Goal: Find specific page/section: Find specific page/section

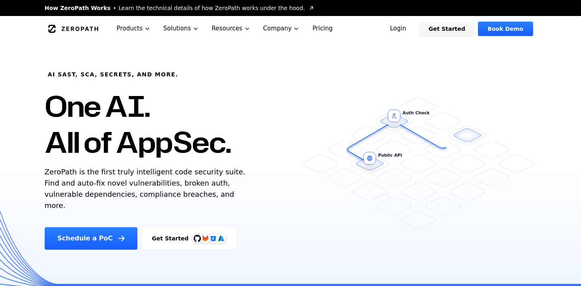
click at [404, 30] on link "Login" at bounding box center [399, 29] width 36 height 14
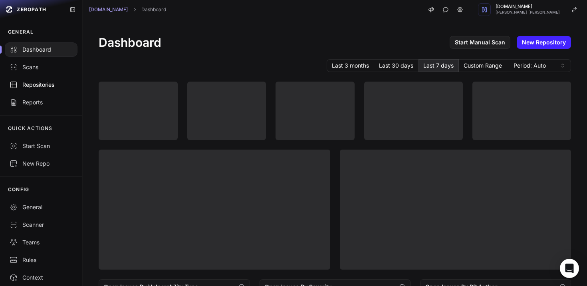
click at [36, 87] on div "Repositories" at bounding box center [41, 85] width 63 height 8
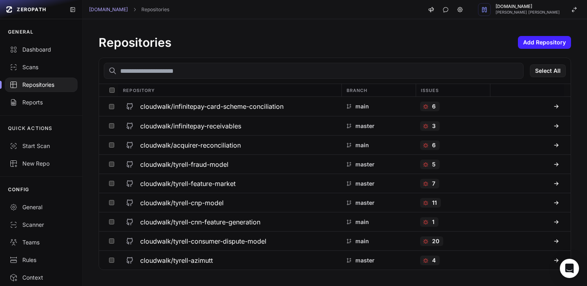
click at [158, 70] on input "text" at bounding box center [314, 71] width 420 height 16
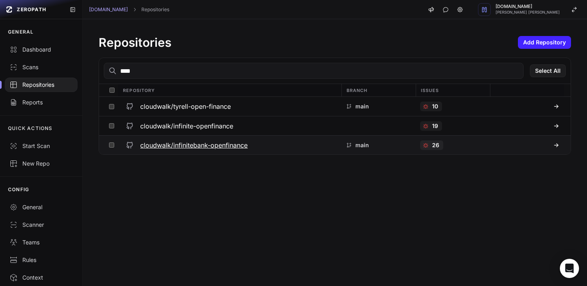
type input "****"
click at [199, 147] on h3 "cloudwalk/infinitebank-openfinance" at bounding box center [194, 145] width 108 height 10
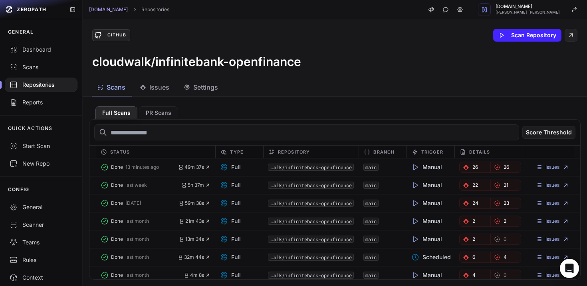
click at [153, 88] on span "Issues" at bounding box center [159, 87] width 20 height 10
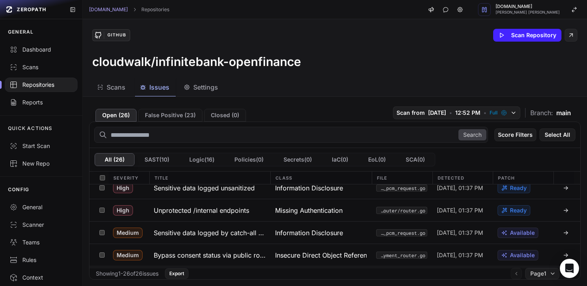
scroll to position [201, 0]
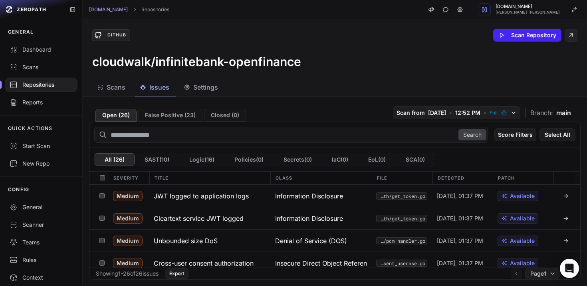
click at [345, 122] on div "Search Score Filters Select All" at bounding box center [335, 135] width 491 height 26
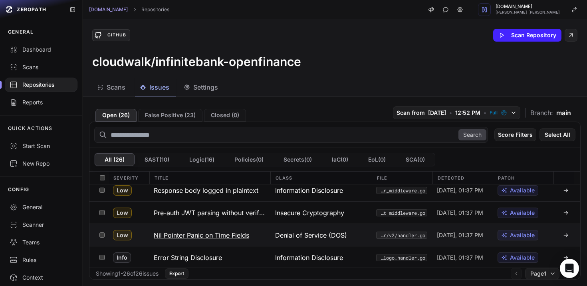
scroll to position [499, 0]
